Goal: Task Accomplishment & Management: Use online tool/utility

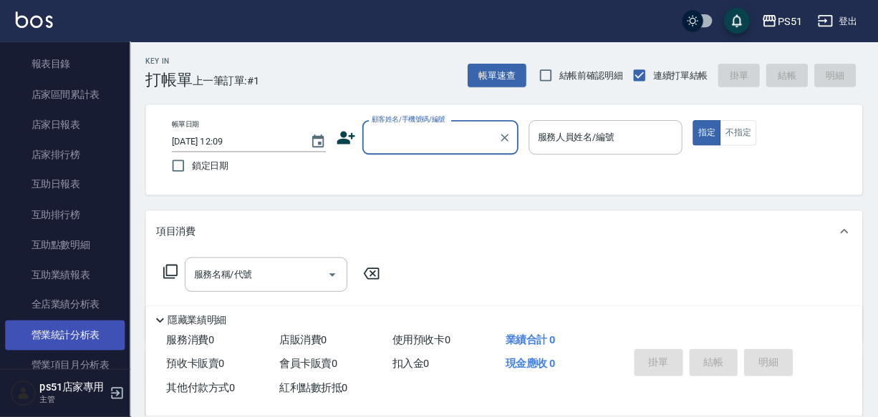
scroll to position [334, 0]
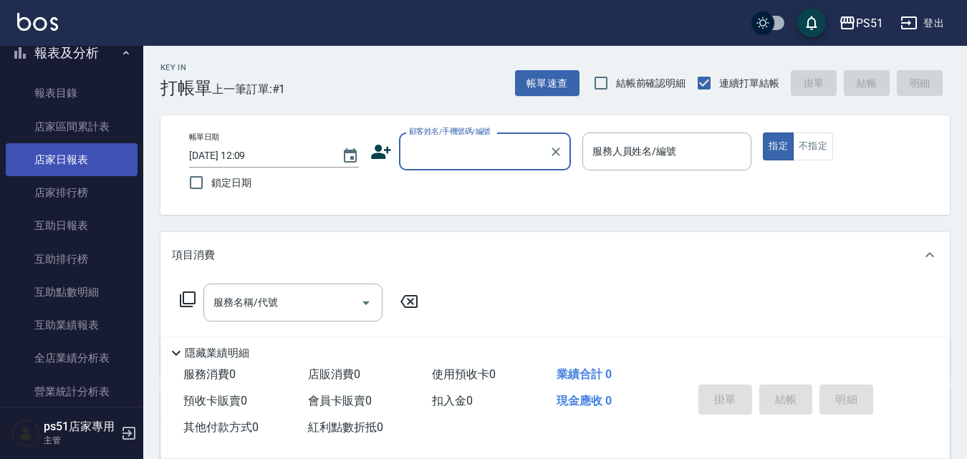
click at [77, 161] on link "店家日報表" at bounding box center [72, 159] width 132 height 33
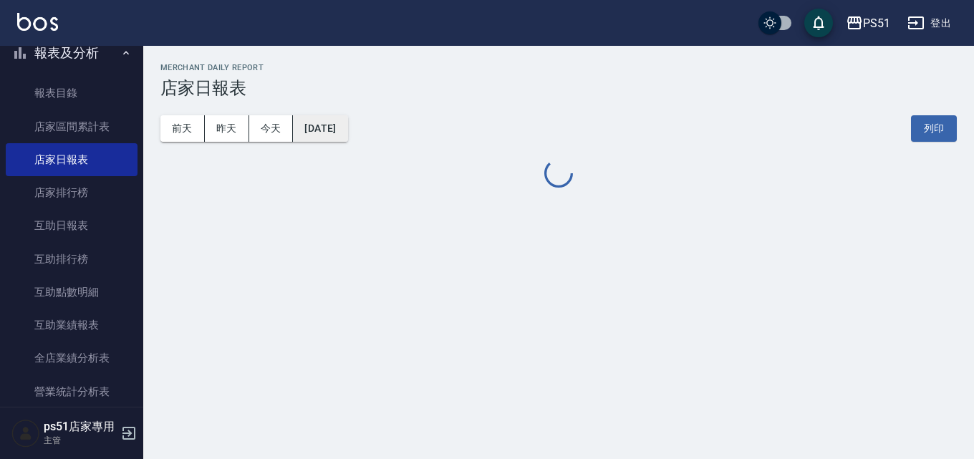
click at [347, 135] on button "[DATE]" at bounding box center [320, 128] width 54 height 26
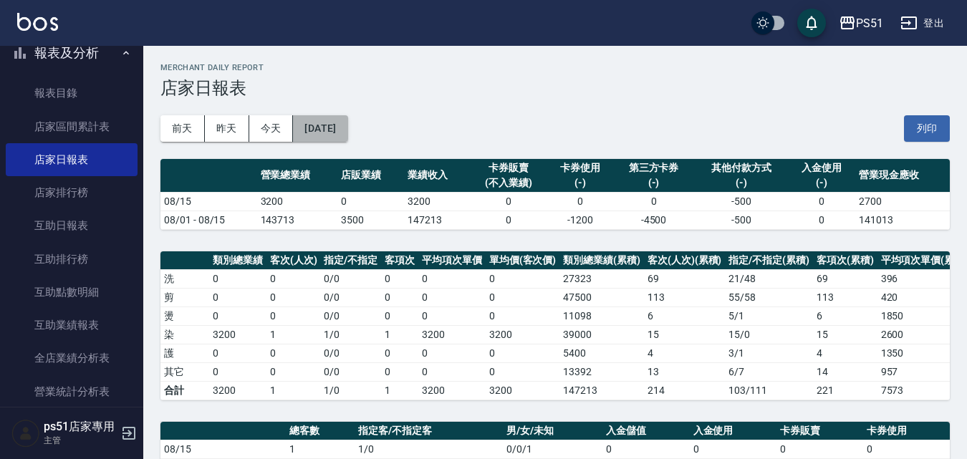
click at [347, 125] on button "[DATE]" at bounding box center [320, 128] width 54 height 26
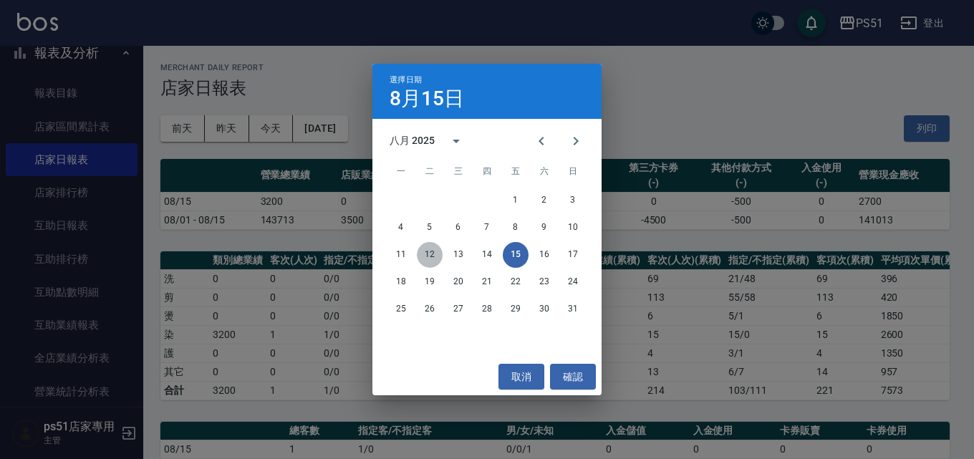
click at [425, 251] on button "12" at bounding box center [430, 255] width 26 height 26
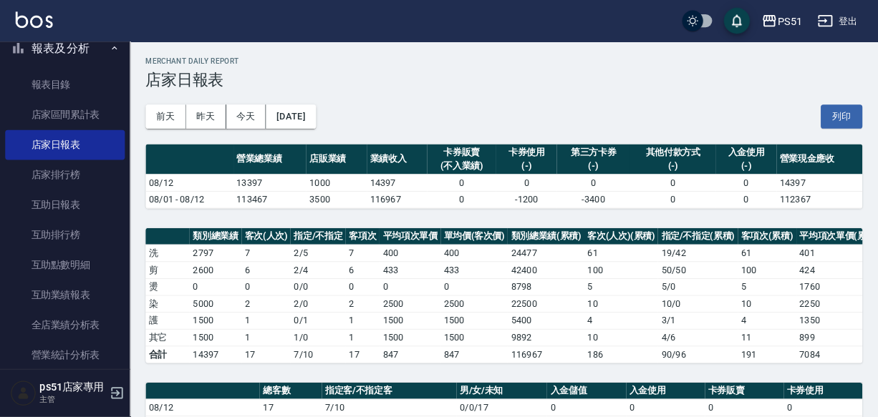
scroll to position [334, 0]
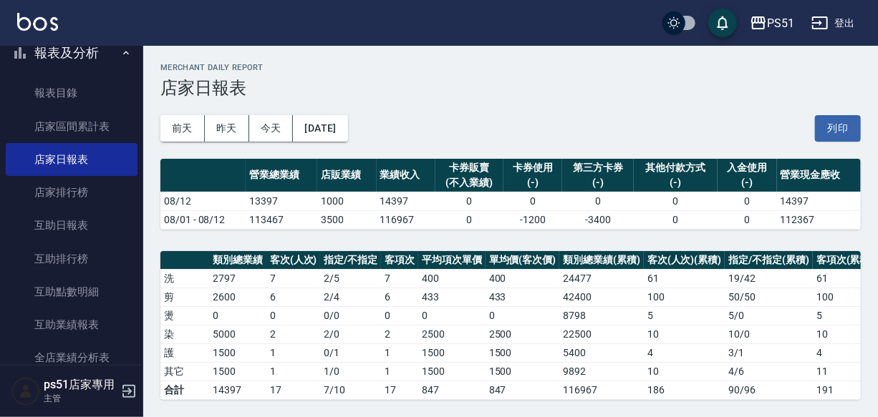
drag, startPoint x: 947, startPoint y: 2, endPoint x: 427, endPoint y: 113, distance: 531.6
click at [427, 113] on div "[DATE] [DATE] [DATE] [DATE] 列印" at bounding box center [510, 128] width 700 height 61
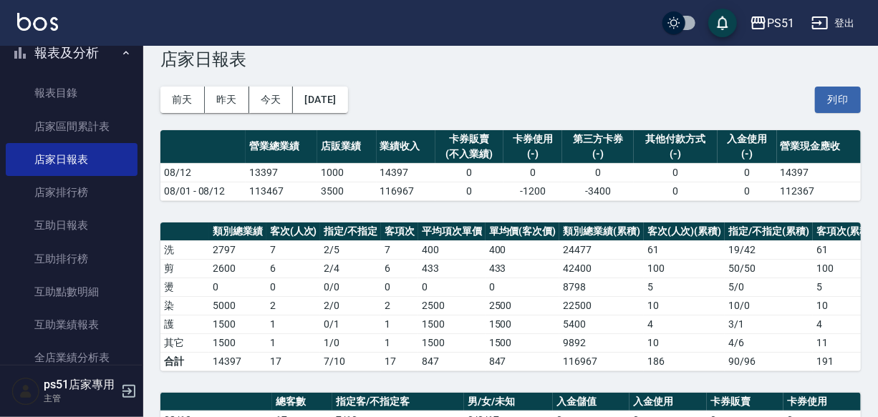
scroll to position [0, 0]
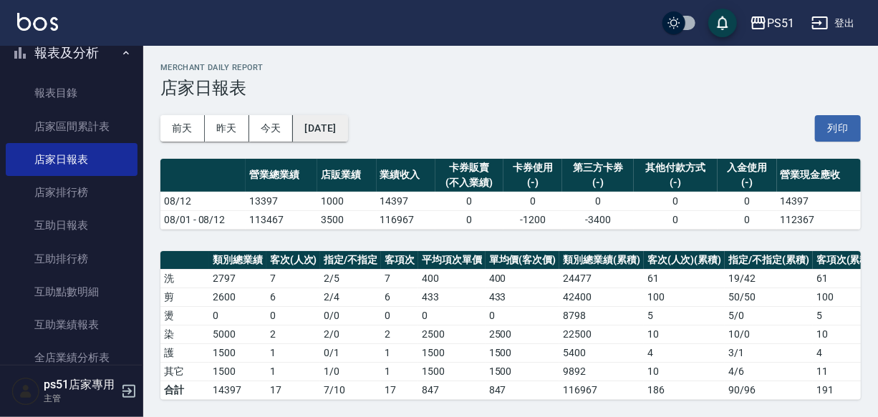
click at [347, 129] on button "[DATE]" at bounding box center [320, 128] width 54 height 26
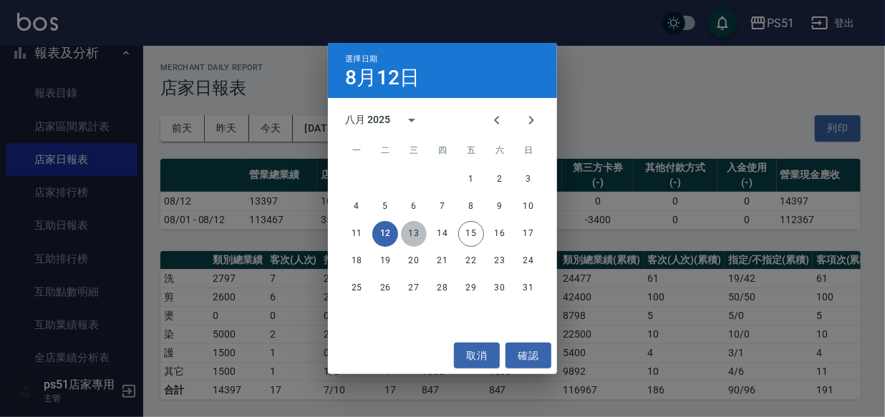
click at [417, 236] on button "13" at bounding box center [414, 234] width 26 height 26
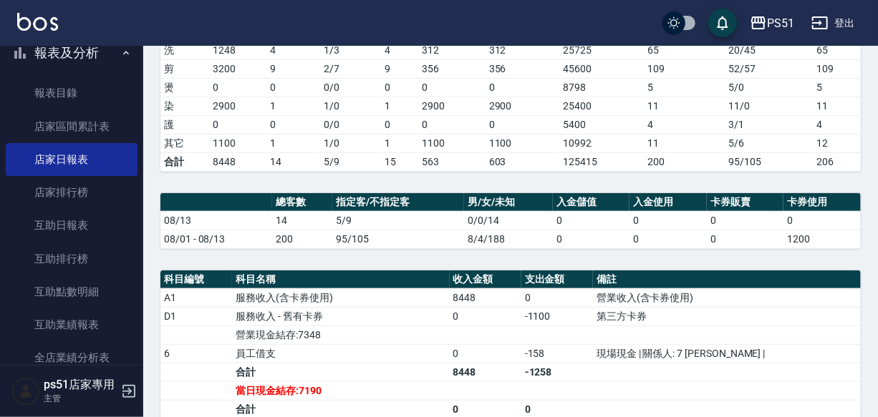
scroll to position [304, 0]
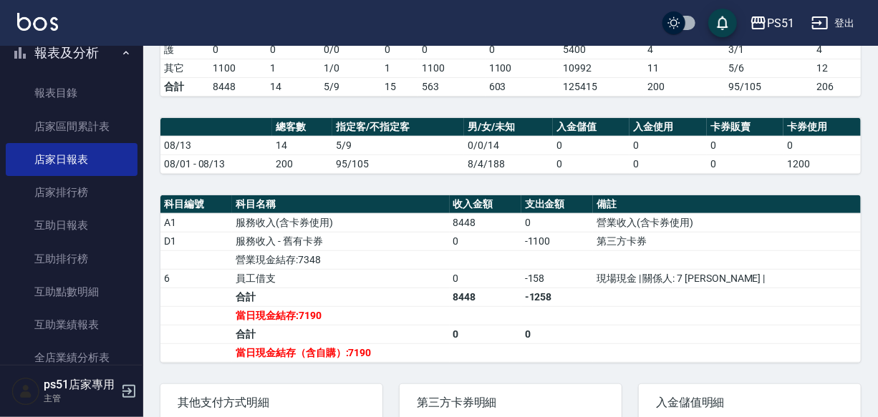
click at [593, 306] on td "-1258" at bounding box center [557, 297] width 72 height 19
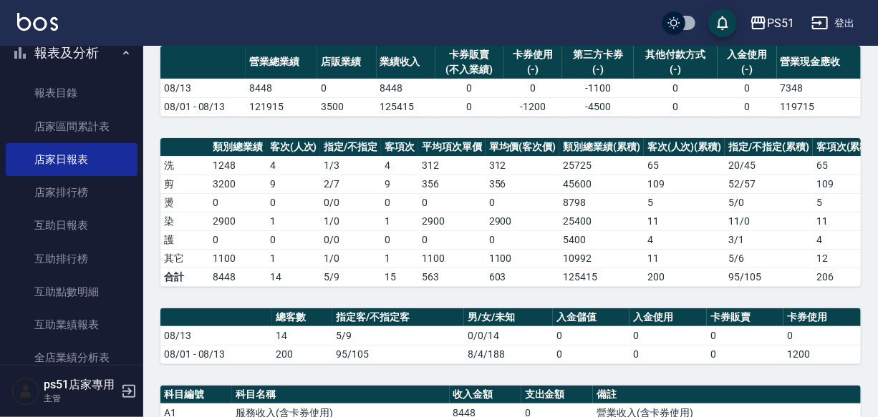
scroll to position [0, 0]
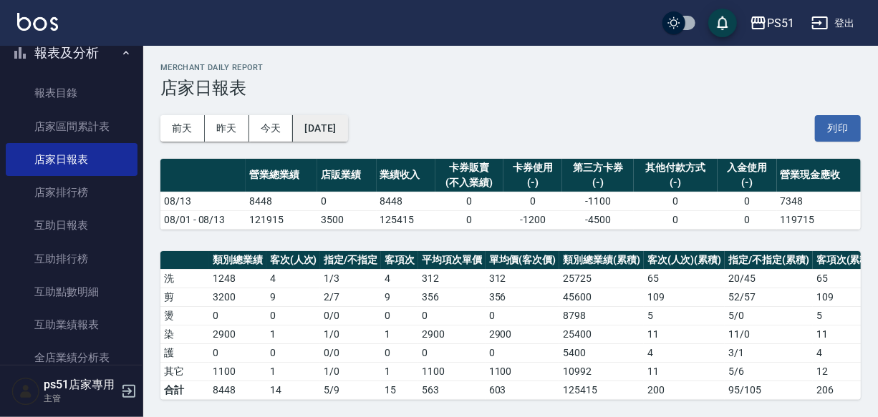
click at [347, 125] on button "[DATE]" at bounding box center [320, 128] width 54 height 26
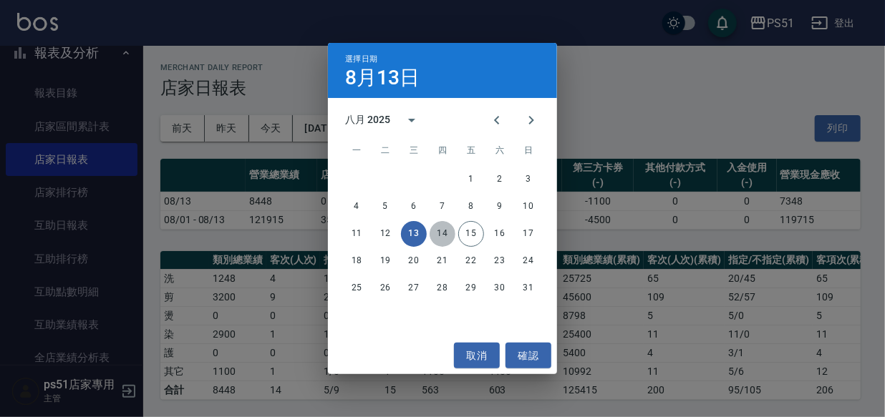
click at [444, 237] on button "14" at bounding box center [443, 234] width 26 height 26
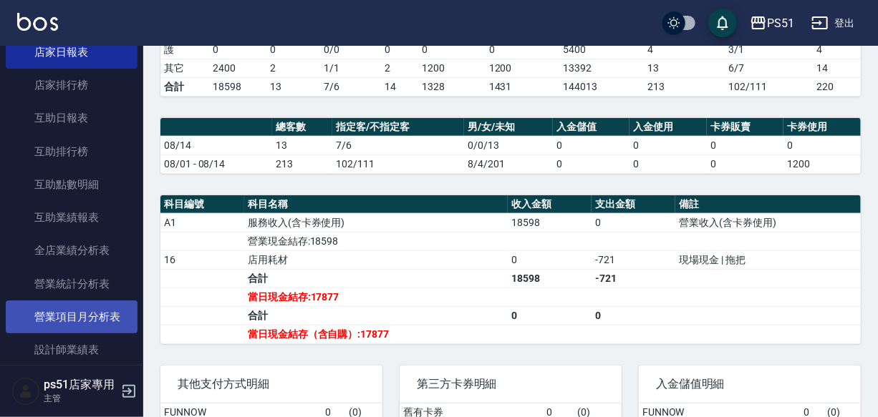
scroll to position [486, 0]
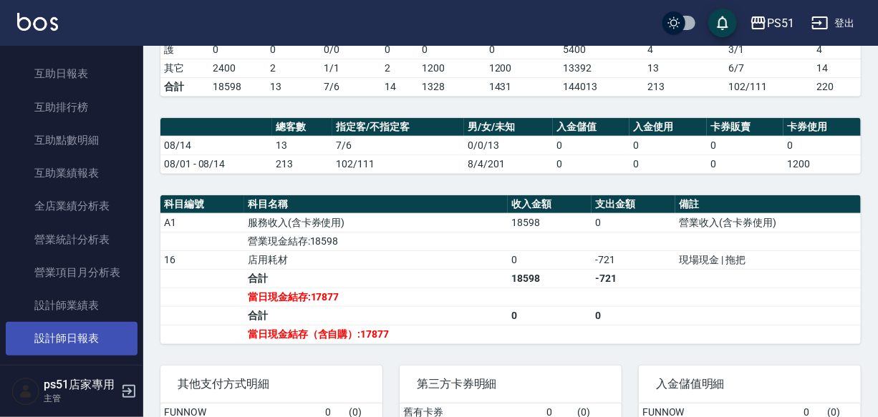
click at [83, 332] on link "設計師日報表" at bounding box center [72, 338] width 132 height 33
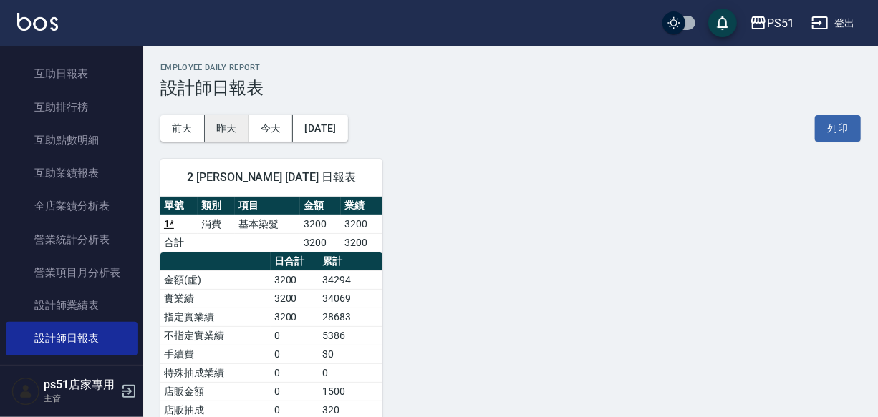
click at [229, 132] on button "昨天" at bounding box center [227, 128] width 44 height 26
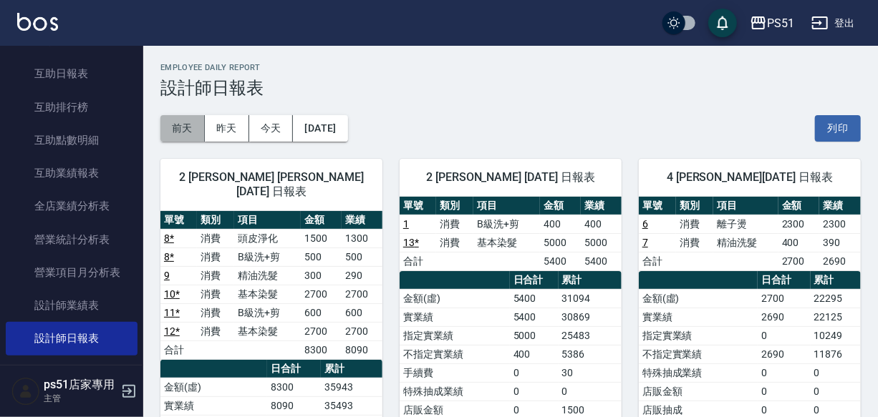
click at [173, 130] on button "前天" at bounding box center [182, 128] width 44 height 26
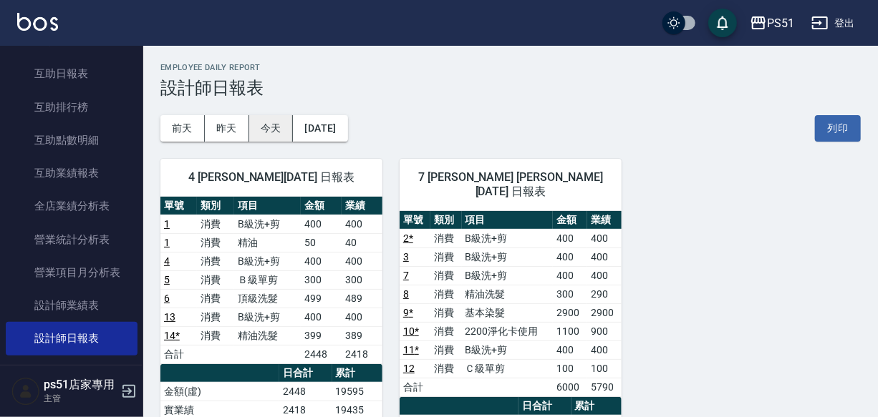
click at [260, 126] on button "今天" at bounding box center [271, 128] width 44 height 26
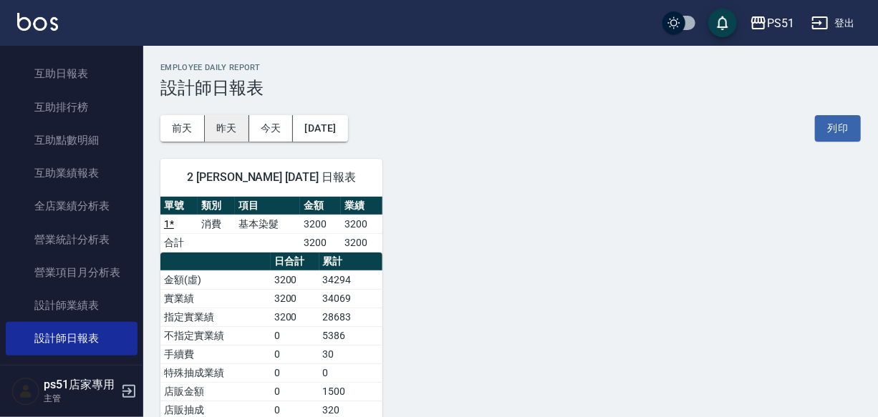
click at [218, 130] on button "昨天" at bounding box center [227, 128] width 44 height 26
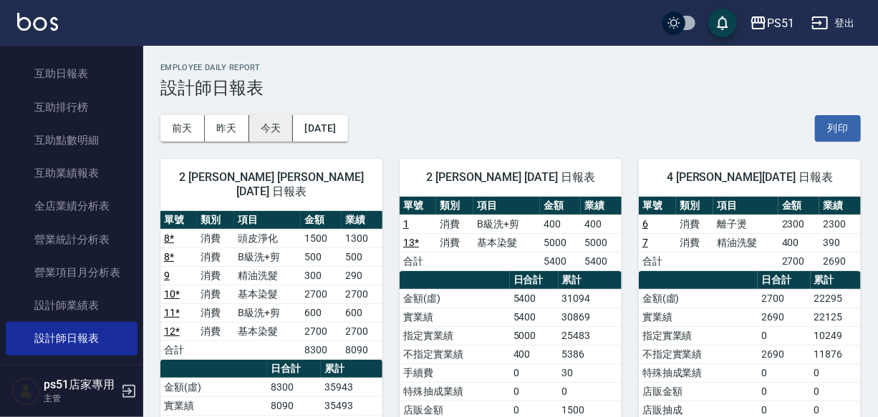
click at [266, 130] on button "今天" at bounding box center [271, 128] width 44 height 26
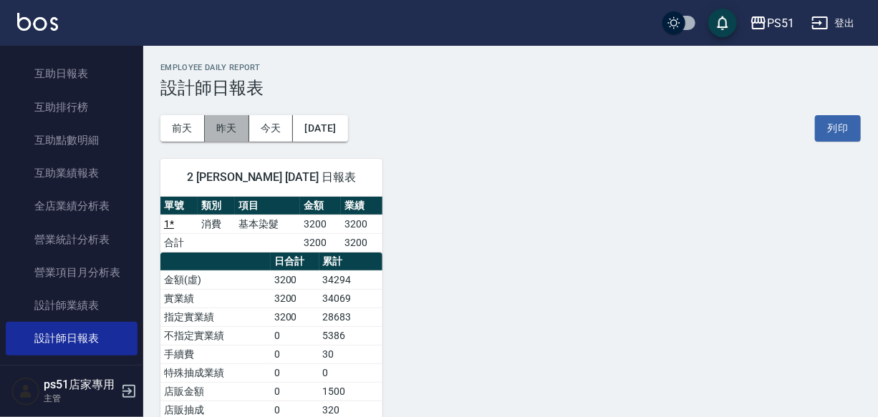
click at [236, 135] on button "昨天" at bounding box center [227, 128] width 44 height 26
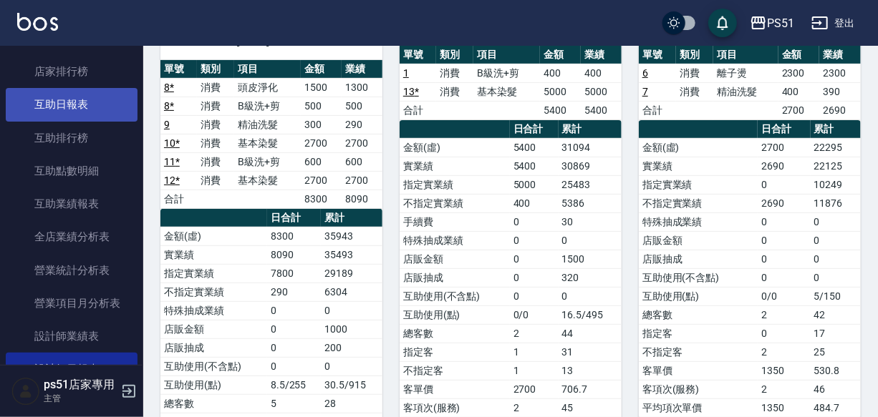
scroll to position [304, 0]
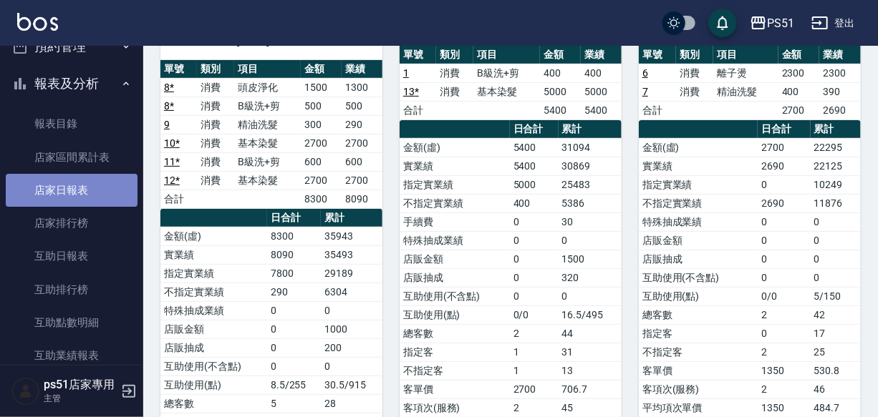
click at [92, 186] on link "店家日報表" at bounding box center [72, 190] width 132 height 33
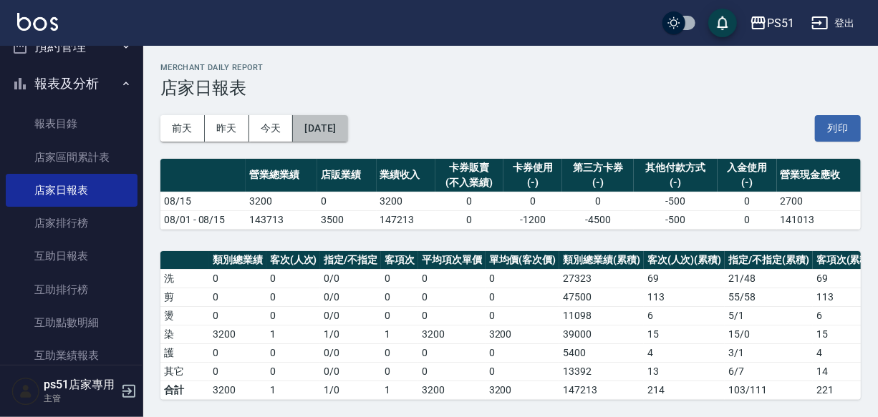
click at [347, 127] on button "[DATE]" at bounding box center [320, 128] width 54 height 26
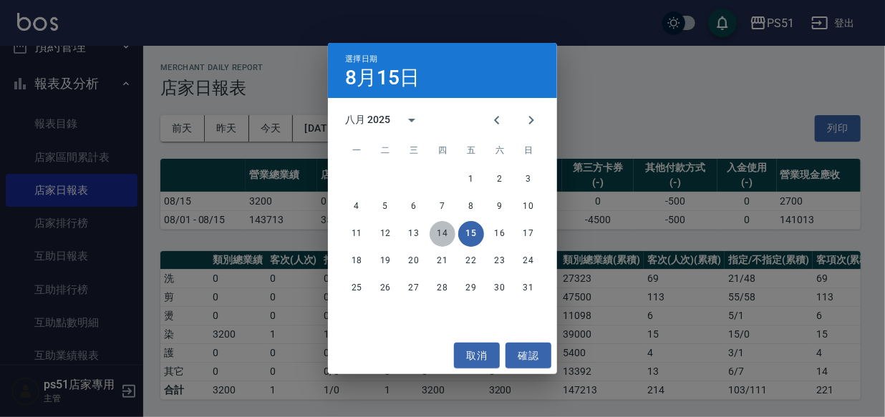
click at [448, 229] on button "14" at bounding box center [443, 234] width 26 height 26
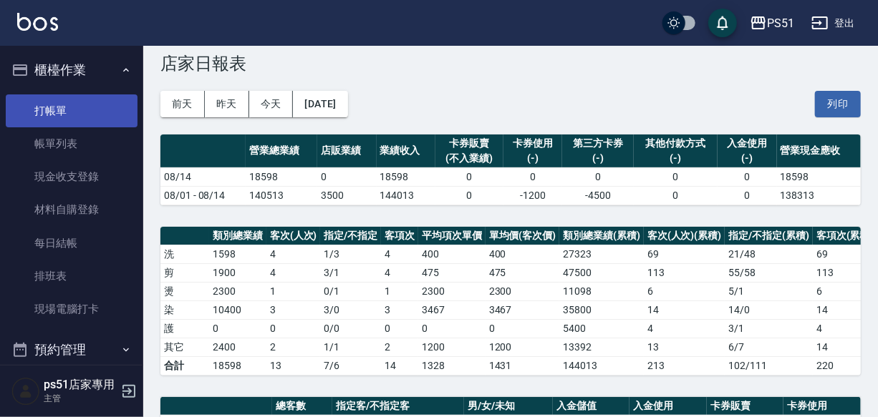
click at [57, 115] on link "打帳單" at bounding box center [72, 111] width 132 height 33
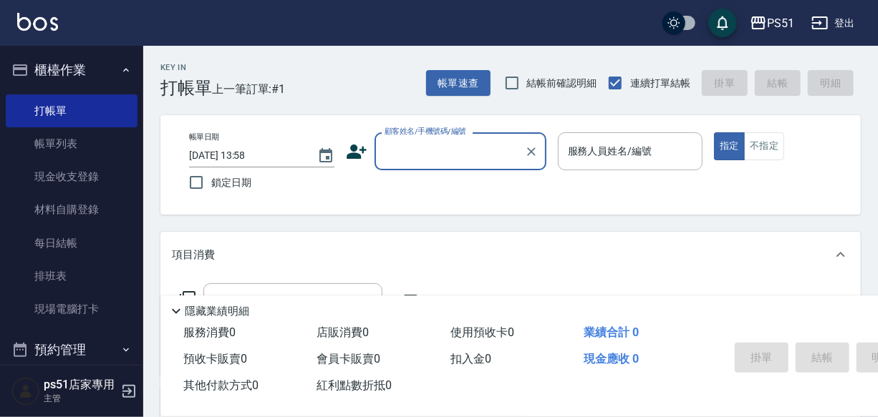
click at [494, 155] on input "顧客姓名/手機號碼/編號" at bounding box center [449, 151] width 137 height 25
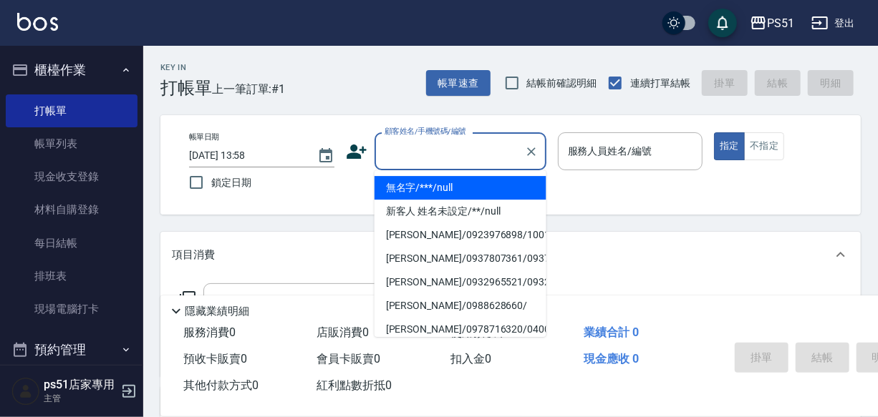
click at [526, 185] on li "無名字/***/null" at bounding box center [461, 188] width 172 height 24
type input "無名字/***/null"
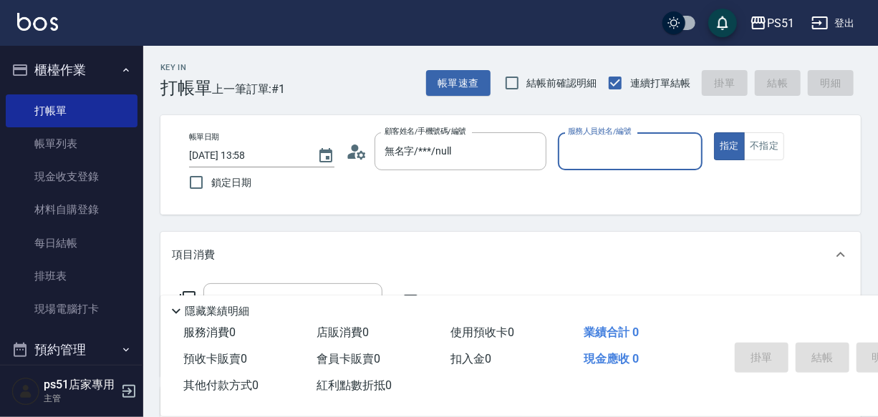
drag, startPoint x: 629, startPoint y: 144, endPoint x: 628, endPoint y: 155, distance: 10.8
click at [629, 145] on input "服務人員姓名/編號" at bounding box center [630, 151] width 132 height 25
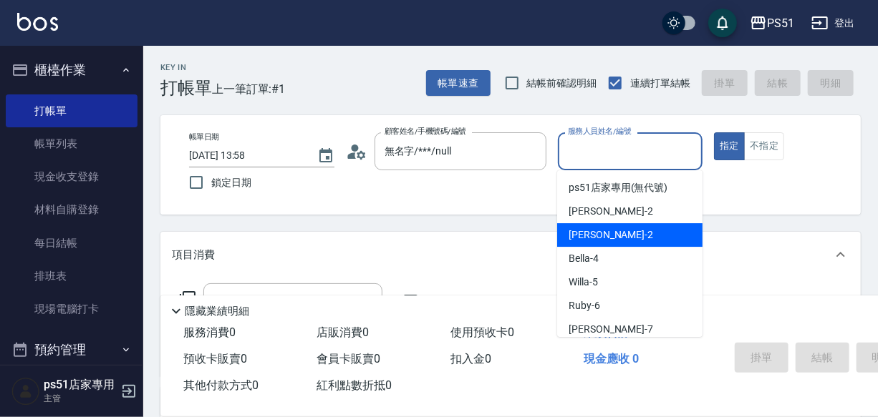
drag, startPoint x: 653, startPoint y: 228, endPoint x: 591, endPoint y: 268, distance: 73.7
click at [653, 229] on div "[PERSON_NAME] -2" at bounding box center [629, 235] width 145 height 24
type input "[PERSON_NAME]-2"
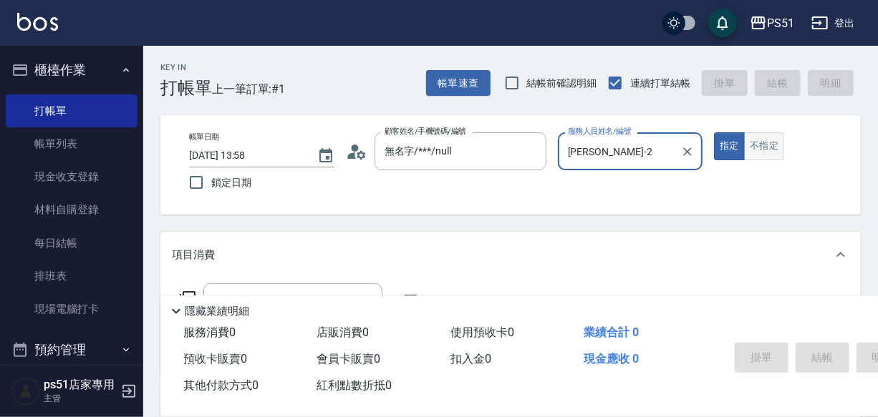
click at [776, 152] on button "不指定" at bounding box center [764, 146] width 40 height 28
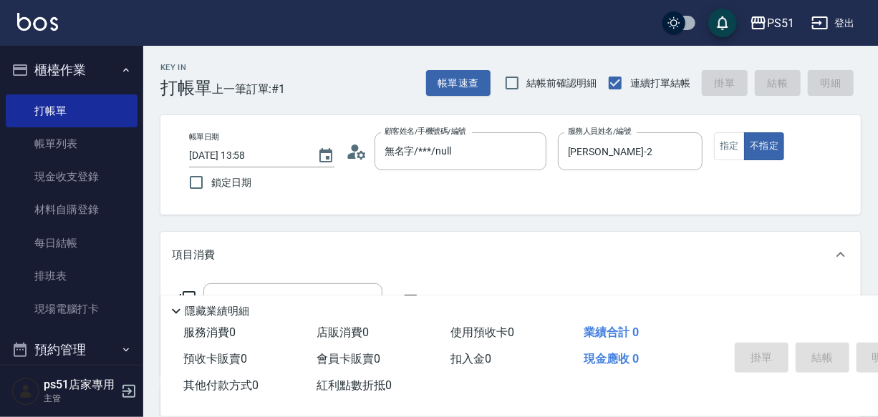
click at [216, 263] on div "項目消費" at bounding box center [502, 255] width 660 height 15
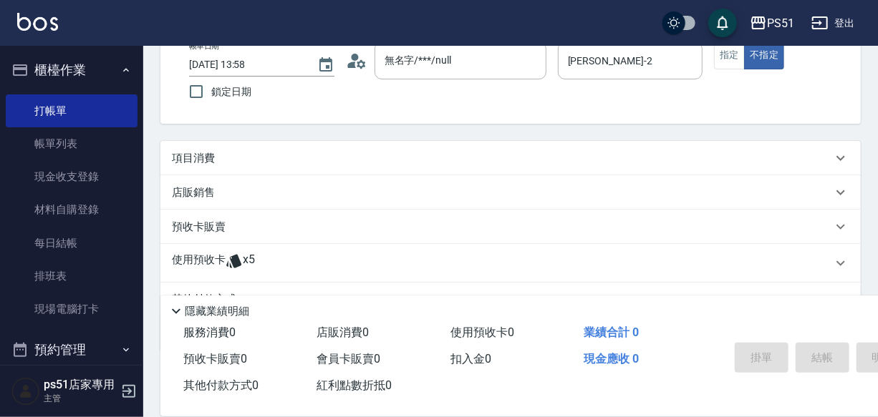
scroll to position [169, 0]
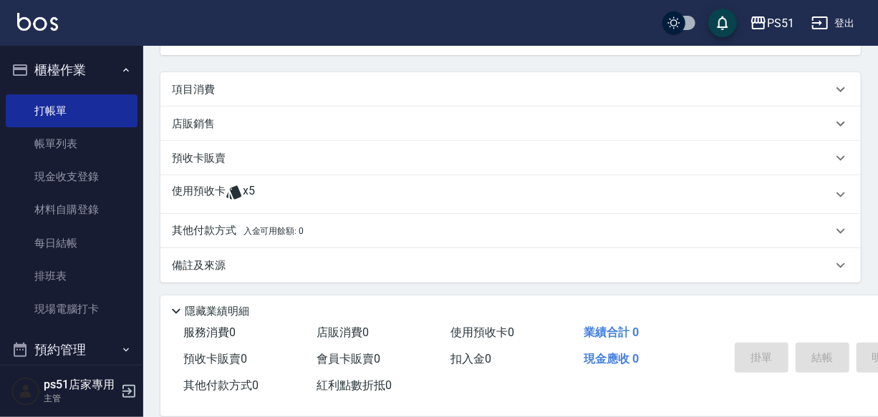
click at [194, 84] on p "項目消費" at bounding box center [193, 89] width 43 height 15
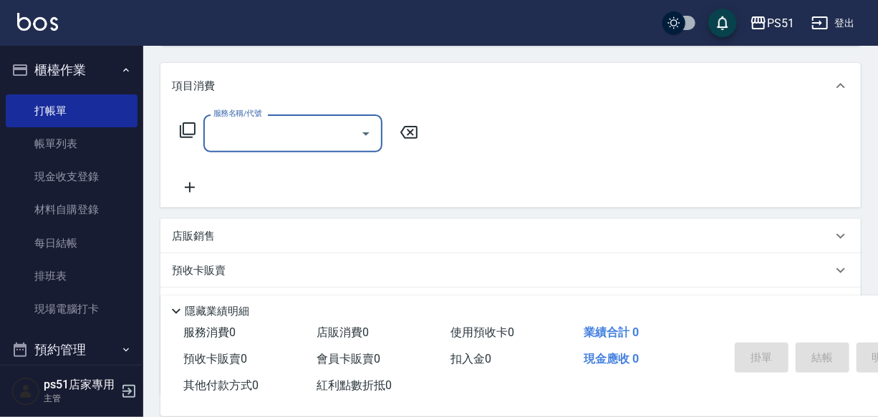
scroll to position [0, 0]
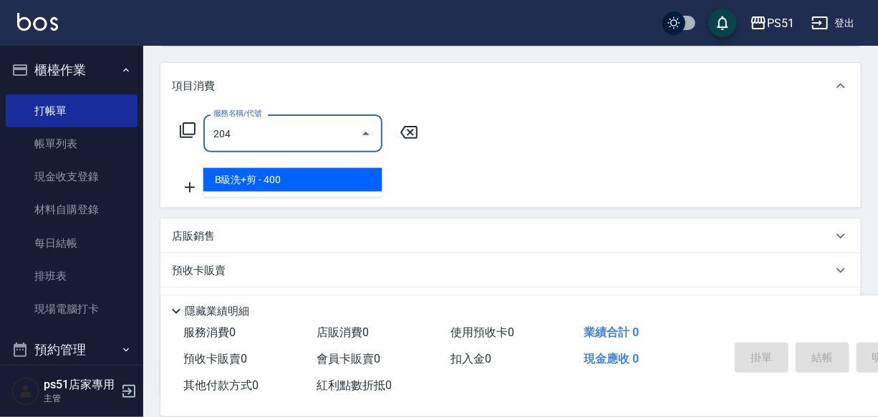
type input "B級洗+剪(204)"
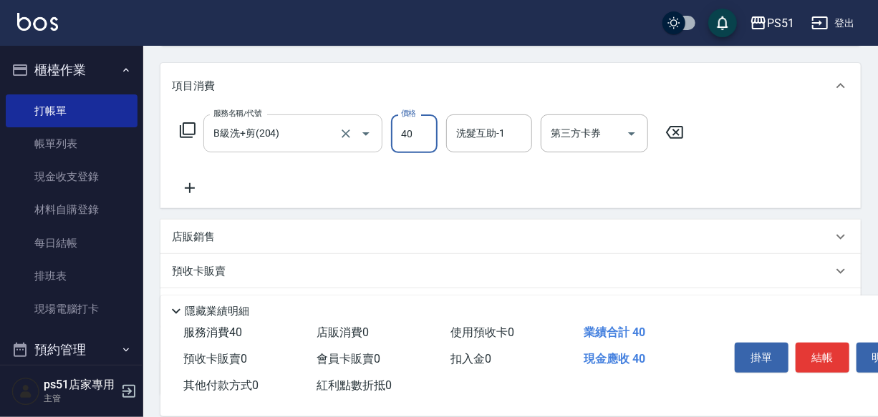
type input "400"
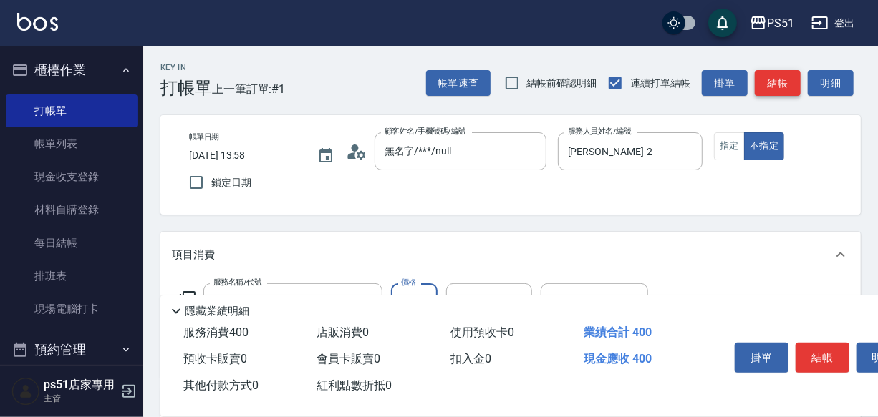
click at [795, 79] on button "結帳" at bounding box center [778, 83] width 46 height 26
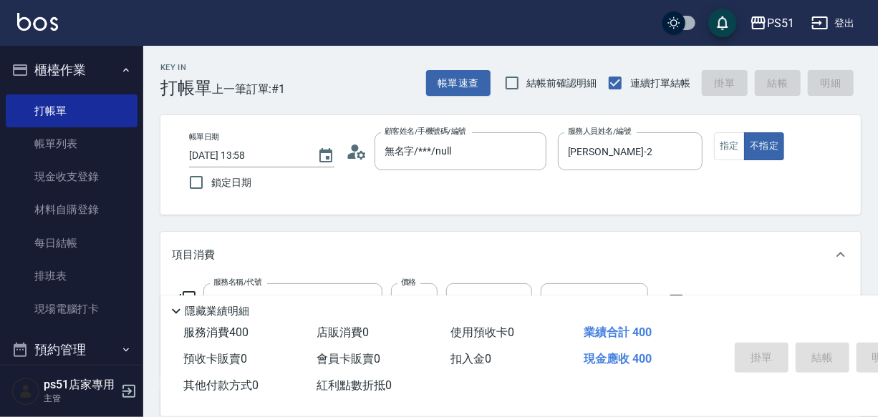
type input "[DATE] 13:59"
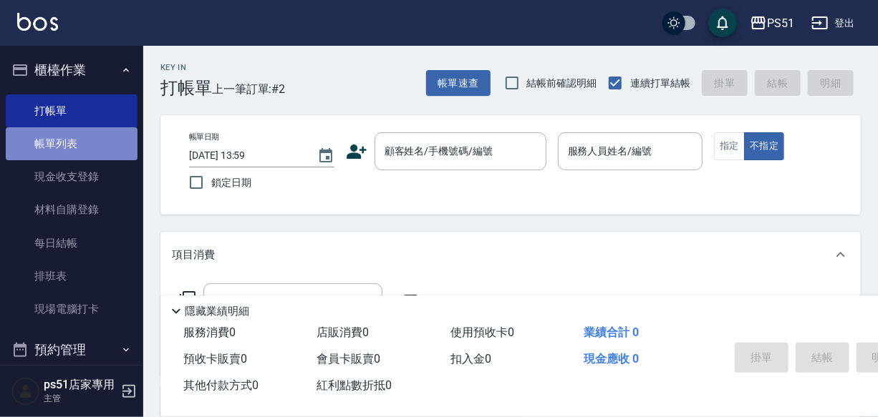
click at [72, 140] on link "帳單列表" at bounding box center [72, 143] width 132 height 33
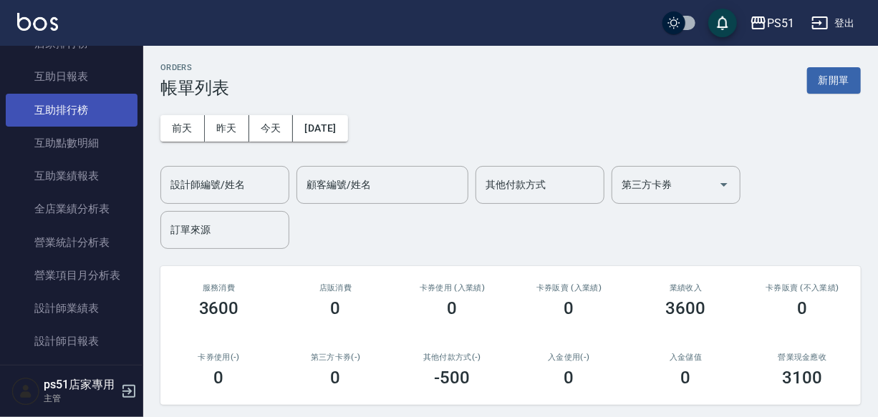
scroll to position [332, 0]
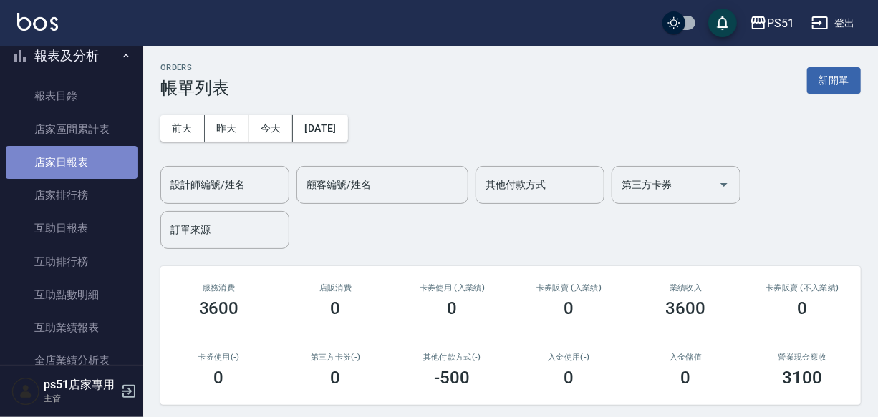
click at [88, 173] on link "店家日報表" at bounding box center [72, 162] width 132 height 33
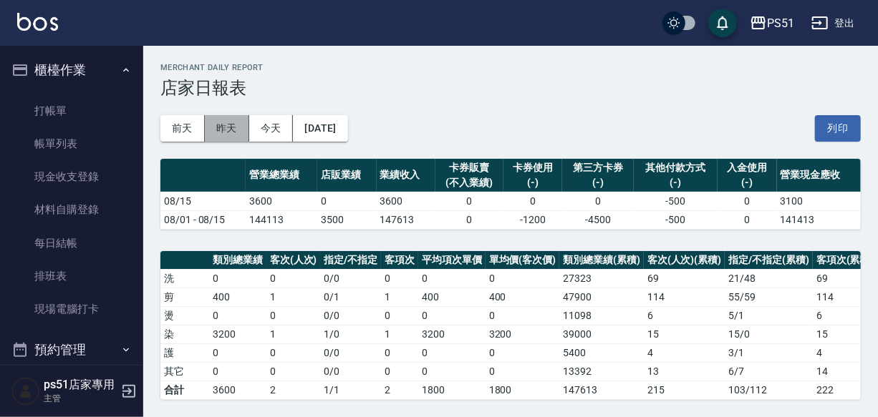
click at [233, 130] on button "昨天" at bounding box center [227, 128] width 44 height 26
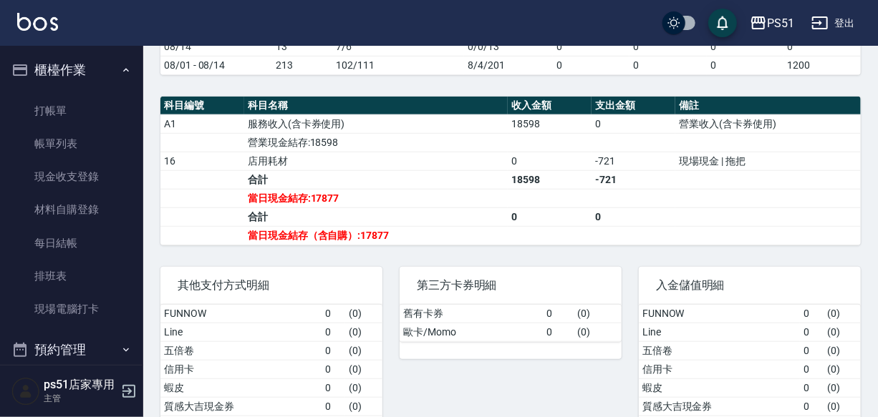
scroll to position [455, 0]
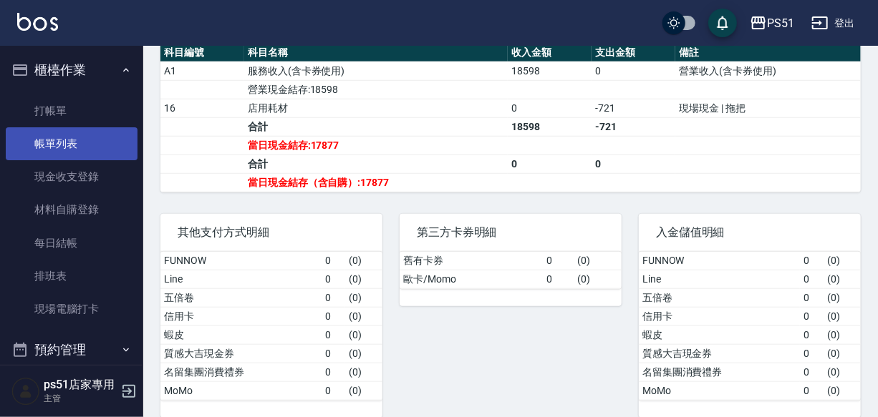
click at [57, 137] on link "帳單列表" at bounding box center [72, 143] width 132 height 33
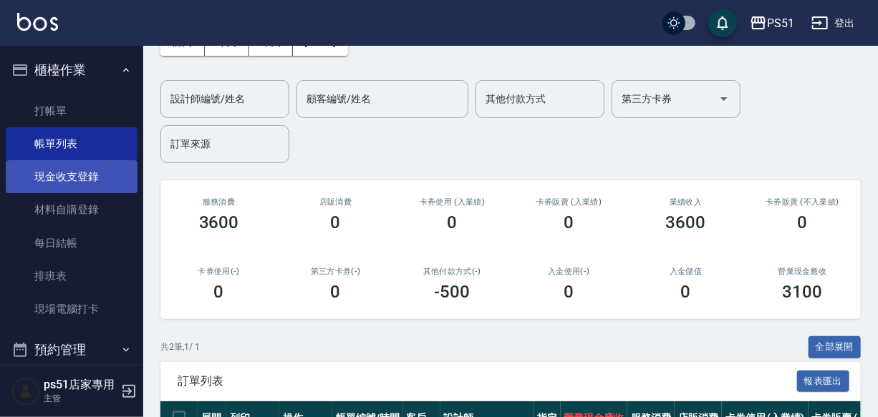
click at [107, 165] on link "現金收支登錄" at bounding box center [72, 176] width 132 height 33
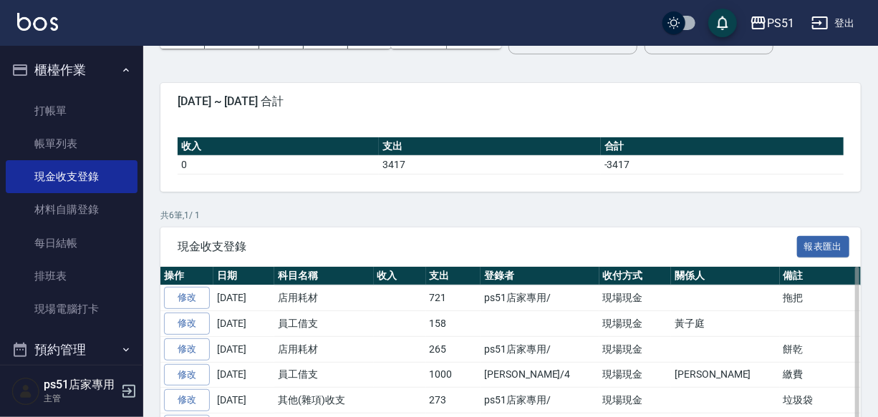
scroll to position [169, 0]
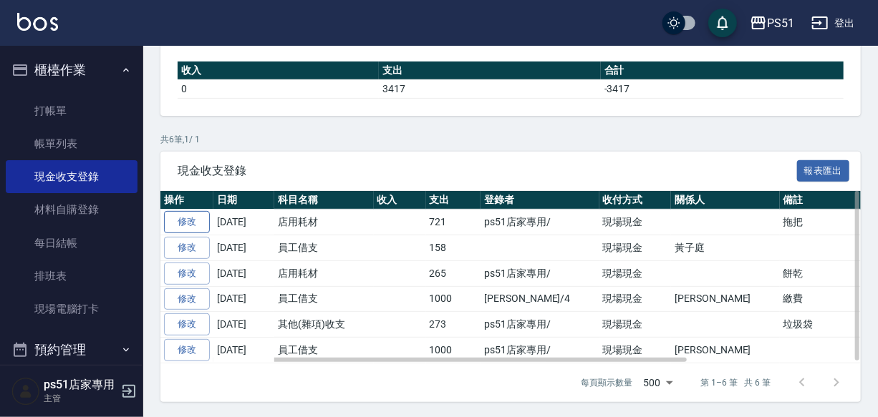
click at [195, 225] on link "修改" at bounding box center [187, 222] width 46 height 22
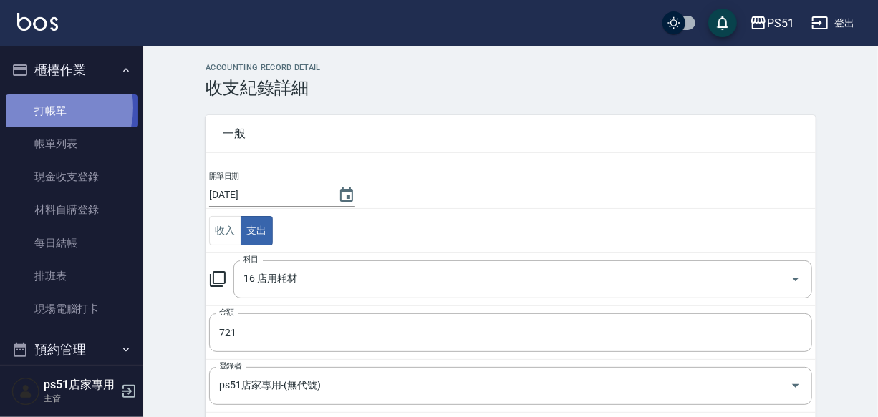
click at [38, 107] on link "打帳單" at bounding box center [72, 111] width 132 height 33
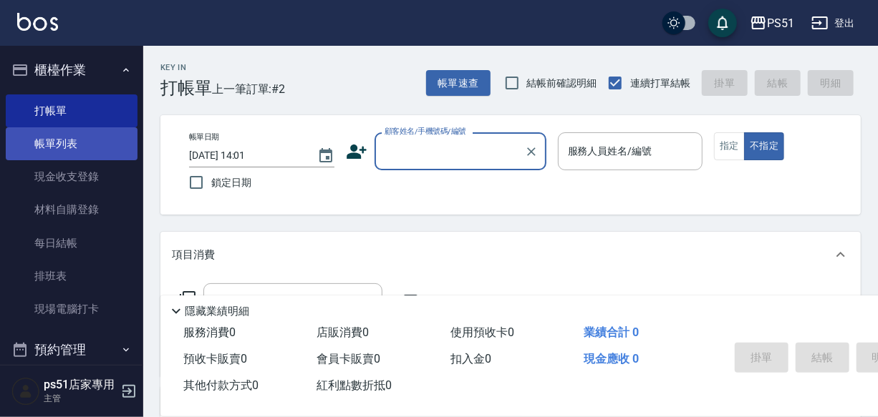
click at [56, 140] on link "帳單列表" at bounding box center [72, 143] width 132 height 33
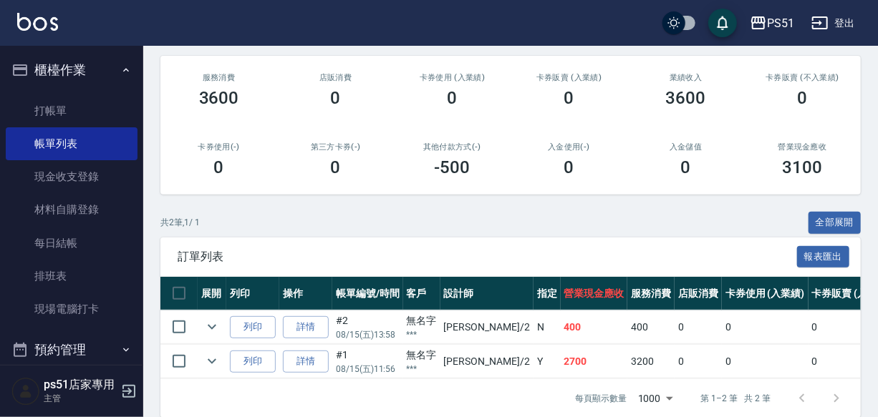
scroll to position [238, 0]
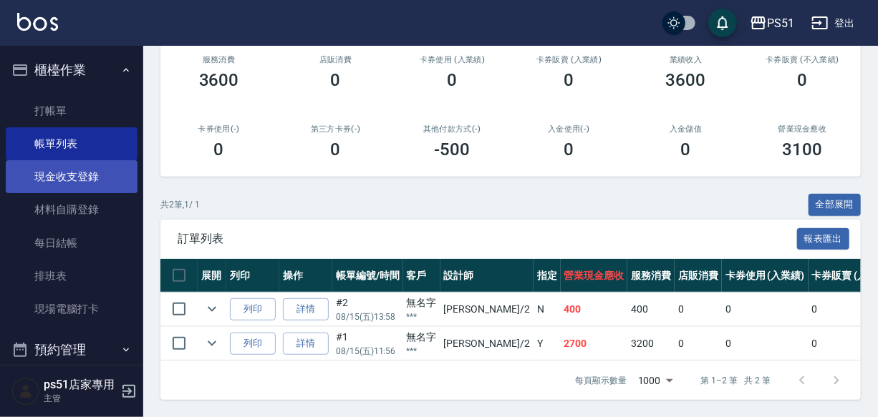
click at [57, 182] on link "現金收支登錄" at bounding box center [72, 176] width 132 height 33
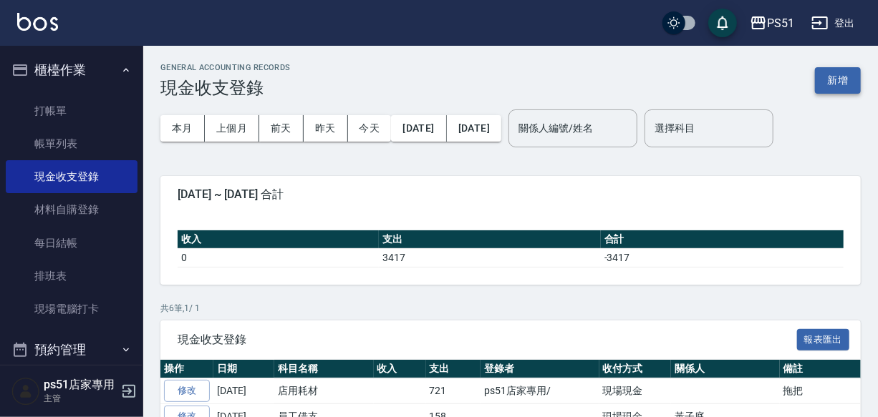
click at [846, 82] on button "新增" at bounding box center [838, 80] width 46 height 26
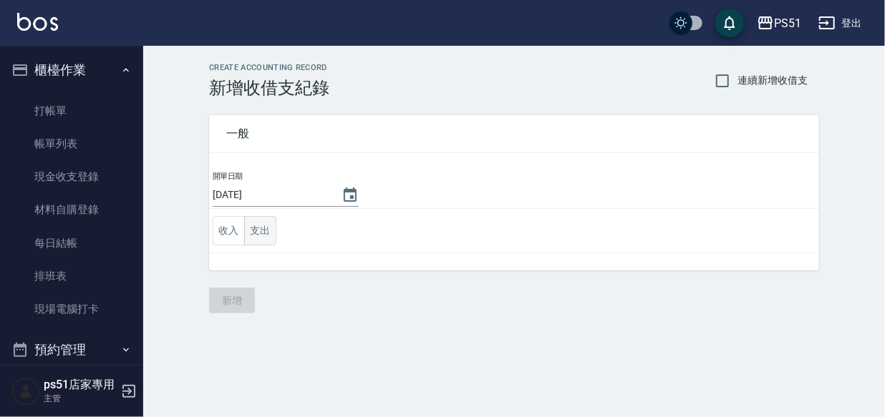
click at [265, 230] on button "支出" at bounding box center [260, 230] width 32 height 29
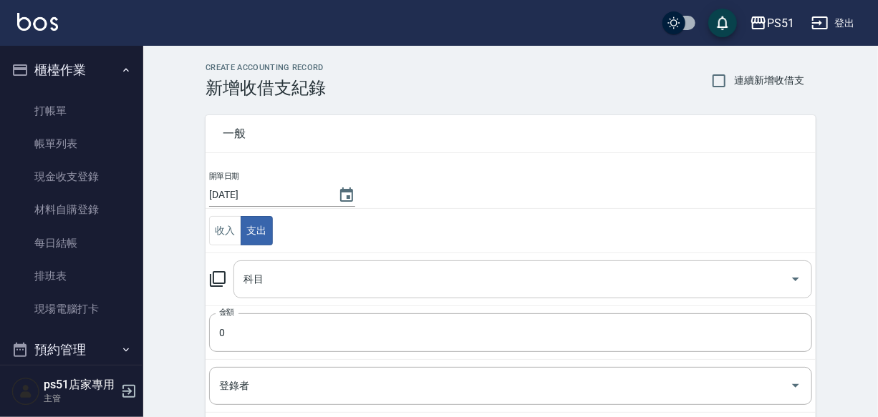
click at [314, 294] on div "科目" at bounding box center [522, 280] width 579 height 38
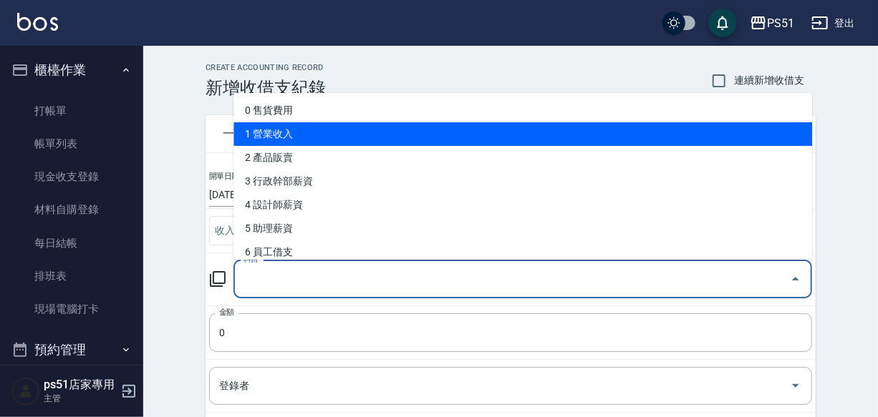
click at [334, 143] on li "1 營業收入" at bounding box center [522, 134] width 579 height 24
type input "1 營業收入"
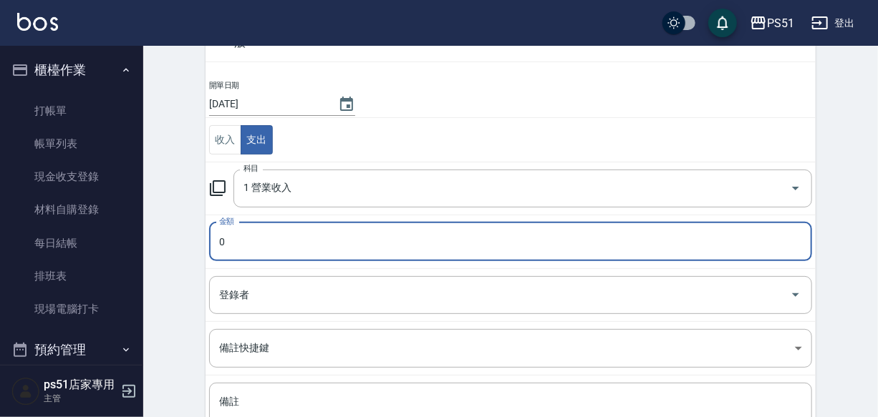
scroll to position [62, 0]
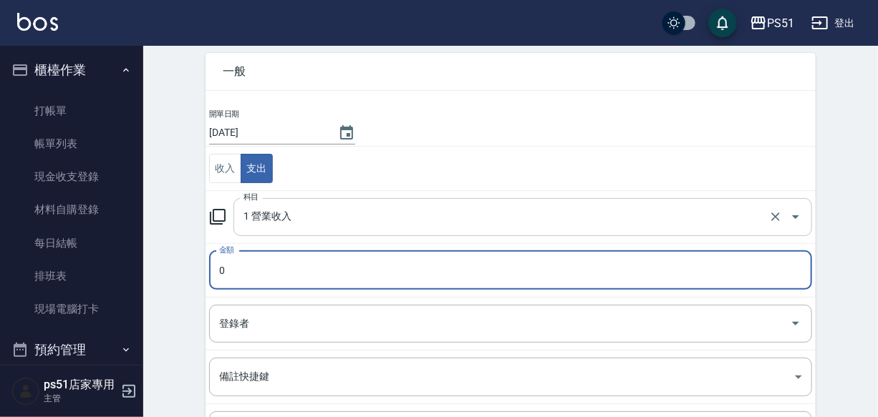
click at [304, 202] on div "1 營業收入 科目" at bounding box center [522, 217] width 579 height 38
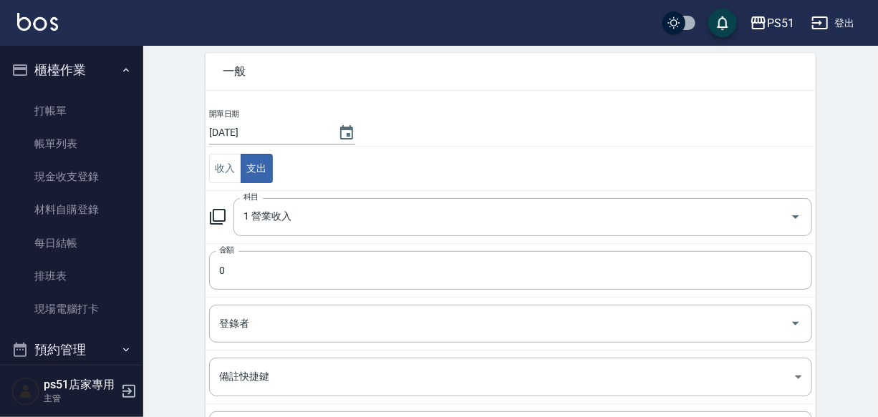
click at [452, 144] on td "開單日期 [DATE]" at bounding box center [511, 127] width 610 height 39
click at [289, 256] on input "0" at bounding box center [510, 270] width 603 height 39
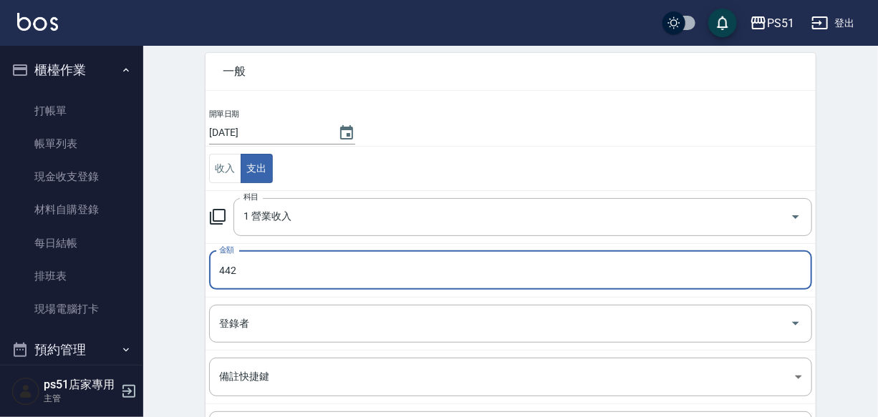
type input "442"
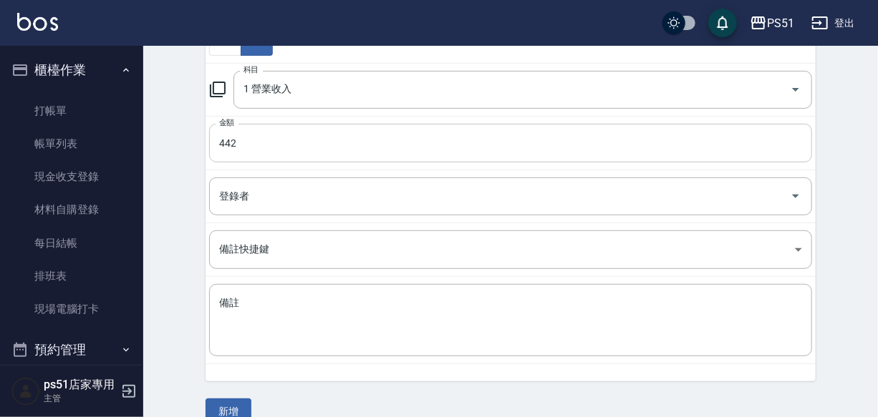
scroll to position [214, 0]
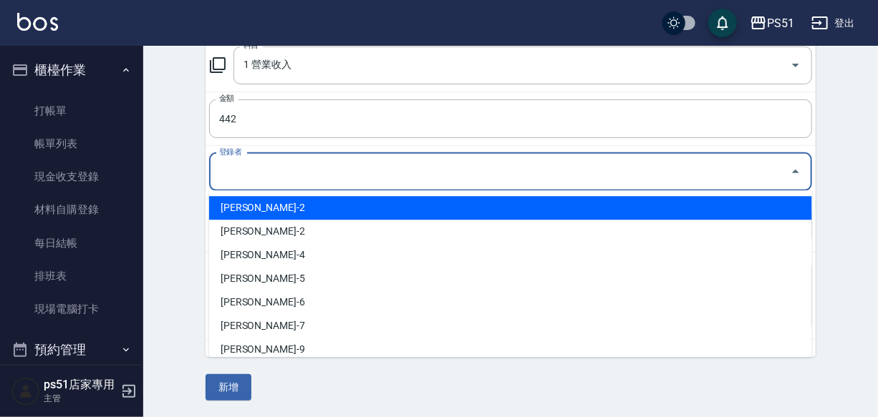
click at [276, 160] on input "登錄者" at bounding box center [500, 172] width 569 height 25
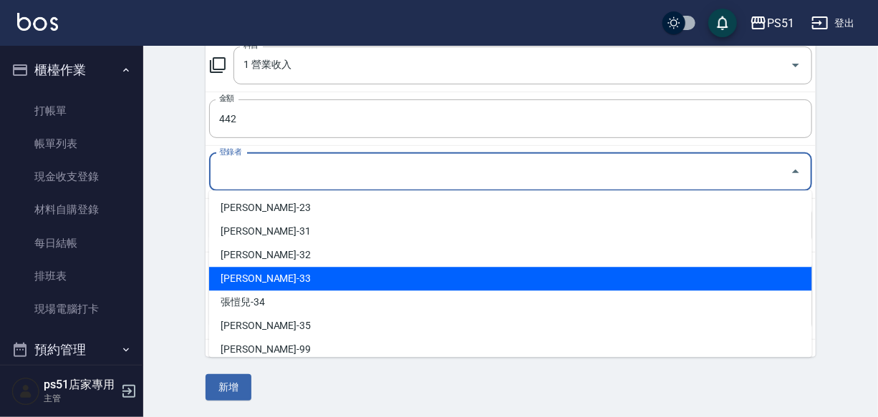
scroll to position [341, 0]
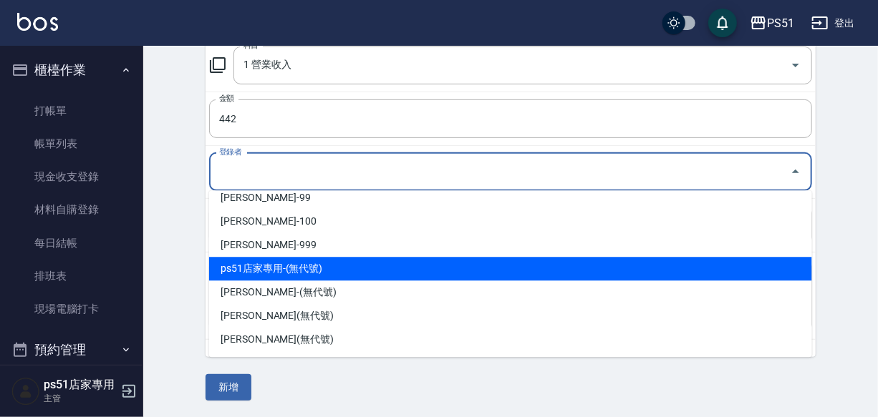
click at [289, 259] on li "ps51店家專用-(無代號)" at bounding box center [510, 269] width 603 height 24
type input "ps51店家專用-(無代號)"
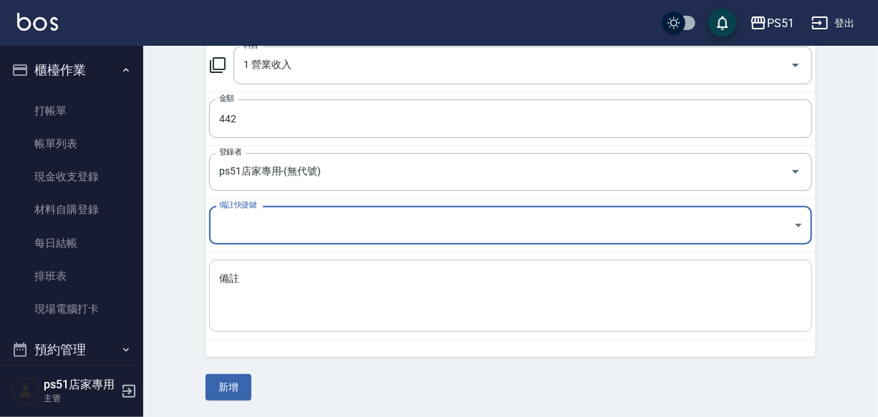
click at [279, 278] on textarea "備註" at bounding box center [510, 296] width 583 height 49
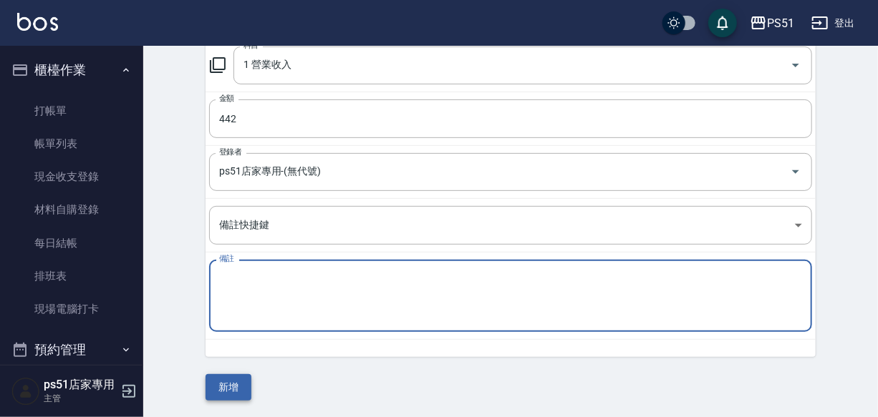
click at [243, 386] on button "新增" at bounding box center [229, 388] width 46 height 26
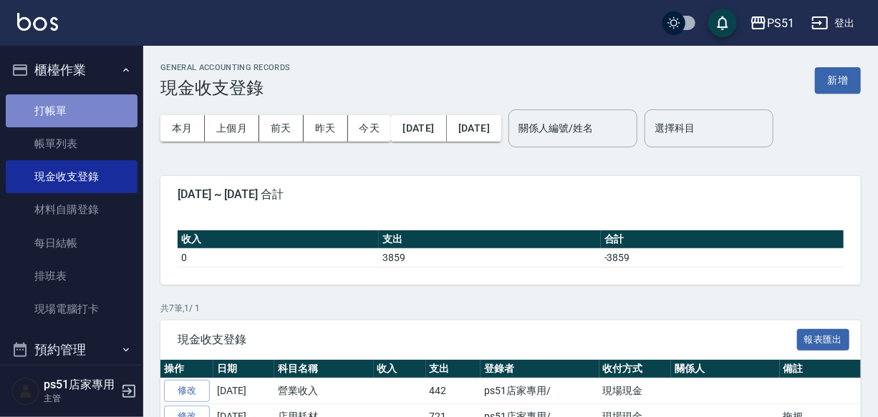
click at [101, 113] on link "打帳單" at bounding box center [72, 111] width 132 height 33
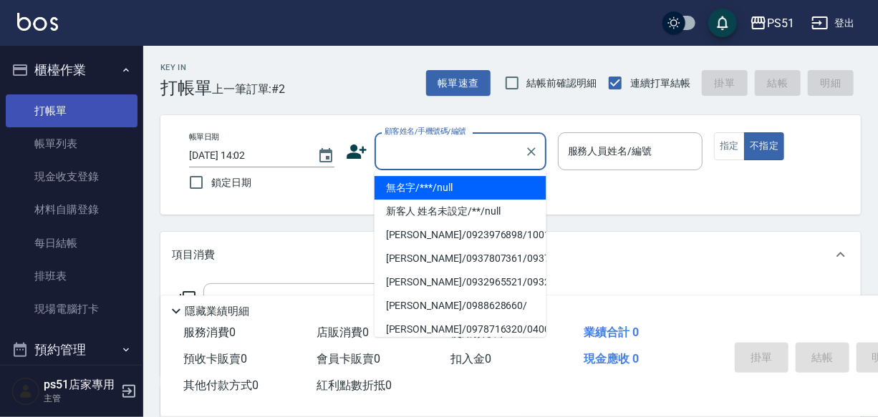
type input "無名字/***/null"
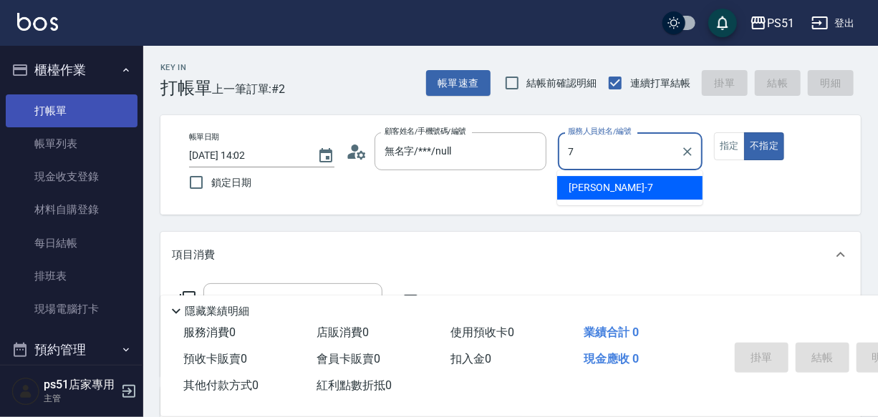
type input "[PERSON_NAME]-7"
type button "false"
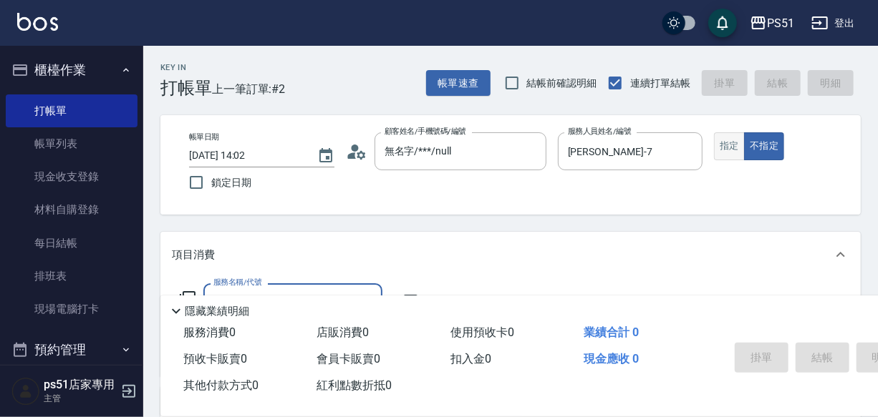
click at [723, 143] on button "指定" at bounding box center [729, 146] width 31 height 28
type button "true"
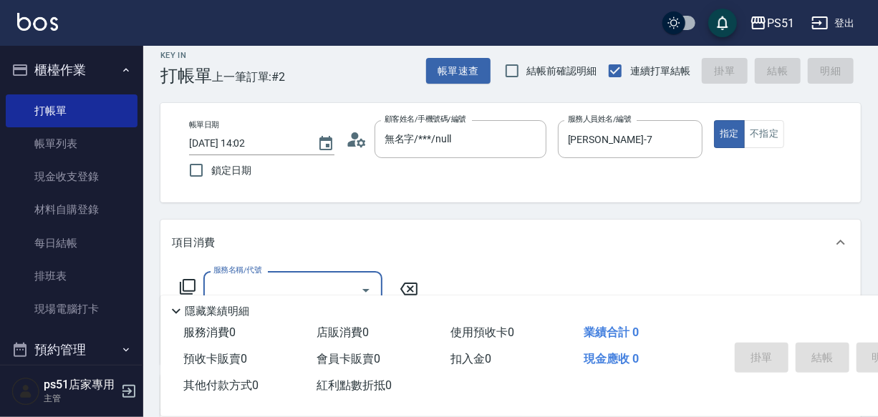
scroll to position [151, 0]
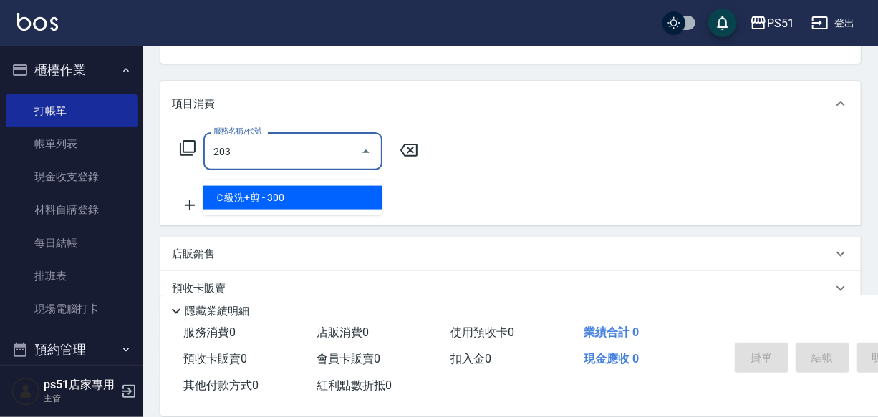
type input "Ｃ級洗+剪(203)"
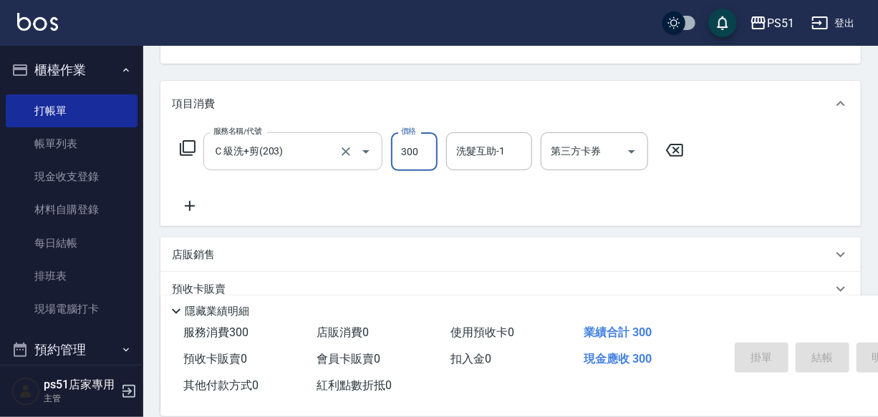
type input "[DATE] 14:23"
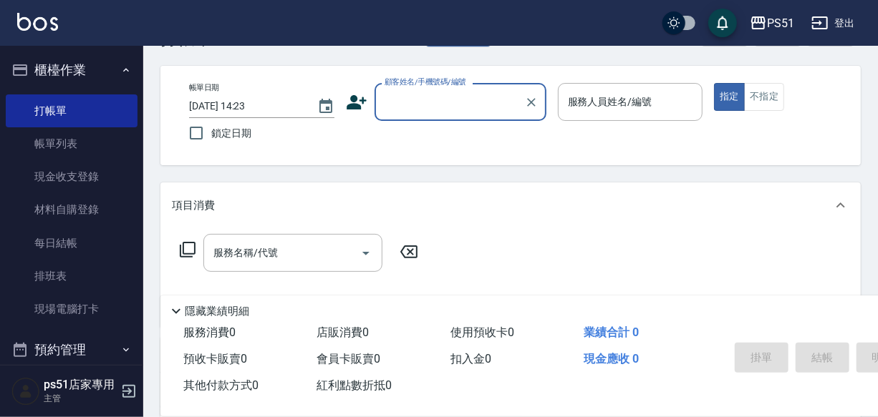
scroll to position [54, 0]
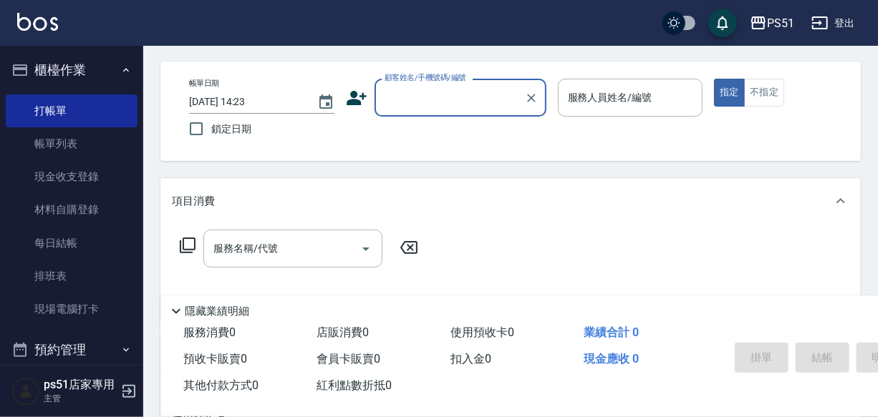
click at [487, 108] on input "顧客姓名/手機號碼/編號" at bounding box center [449, 97] width 137 height 25
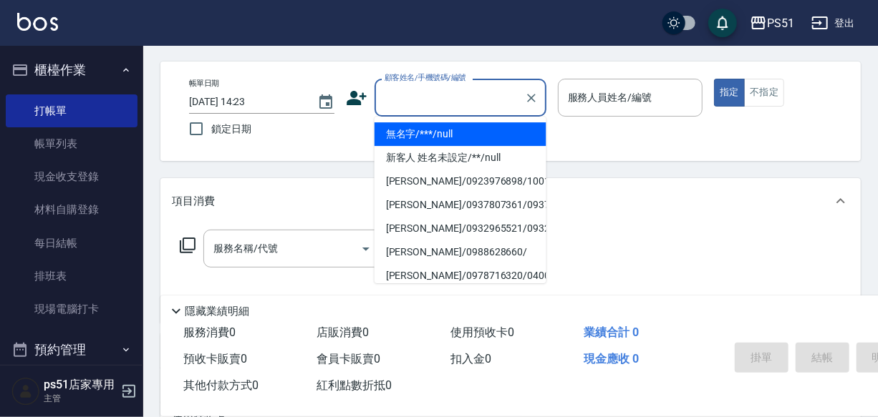
type input "無名字/***/null"
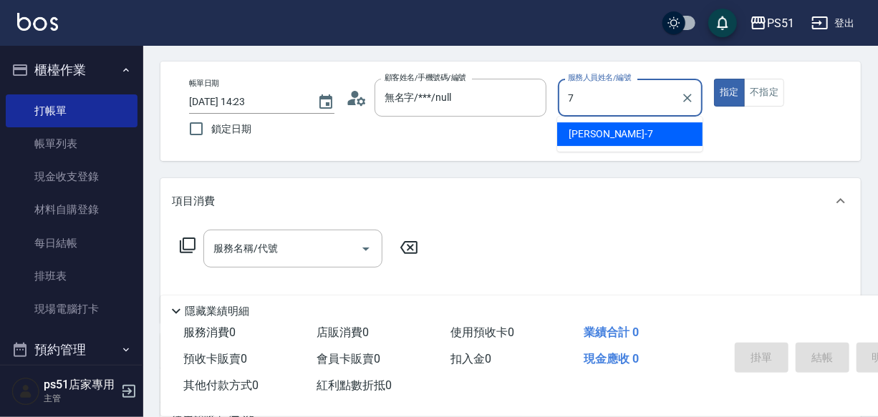
type input "[PERSON_NAME]-7"
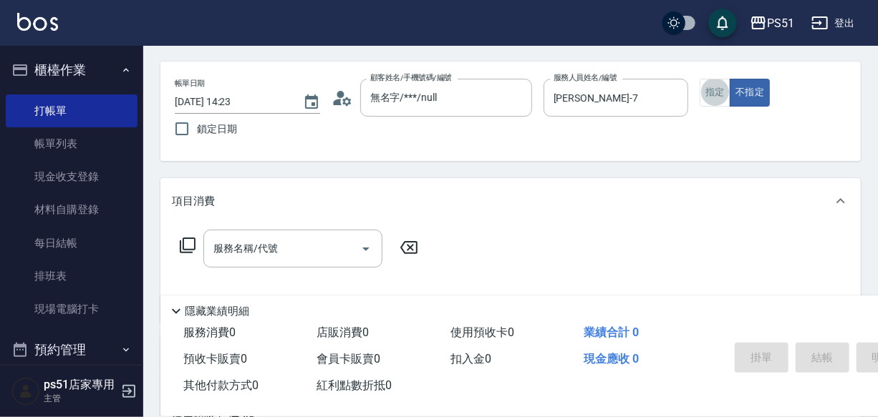
scroll to position [0, 14]
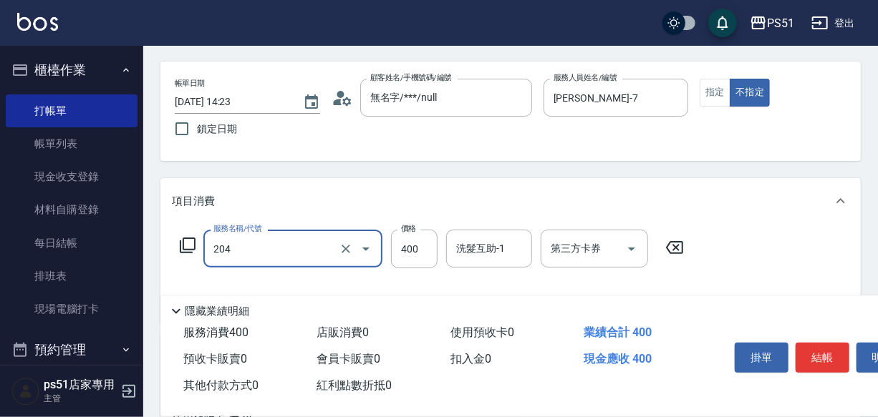
type input "B級洗+剪(204)"
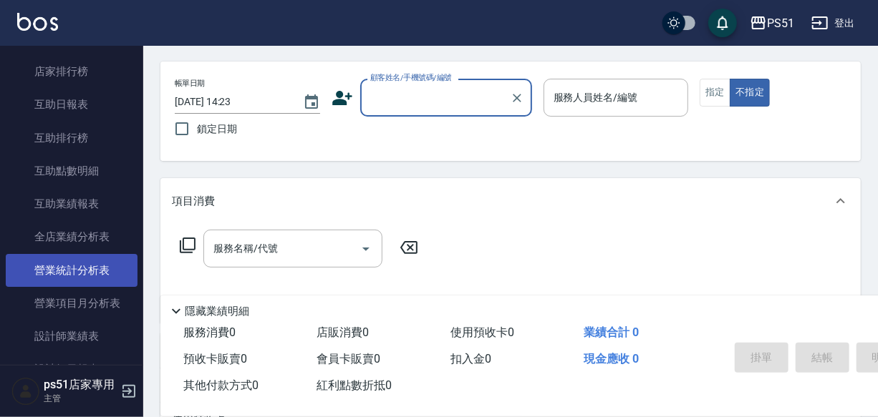
scroll to position [607, 0]
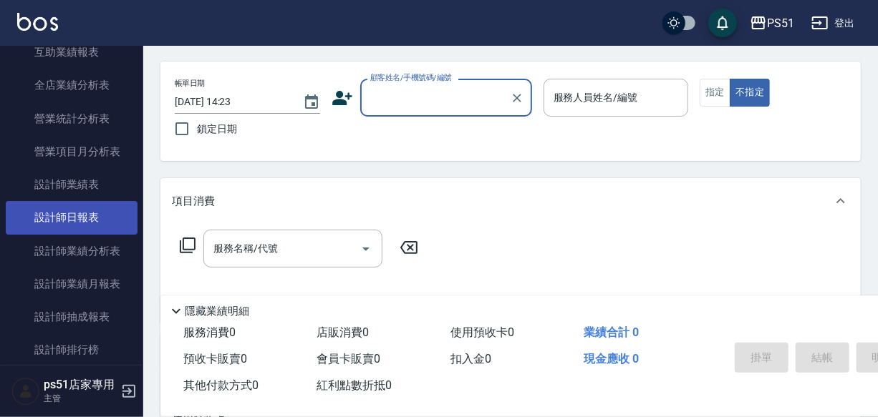
click at [97, 220] on link "設計師日報表" at bounding box center [72, 217] width 132 height 33
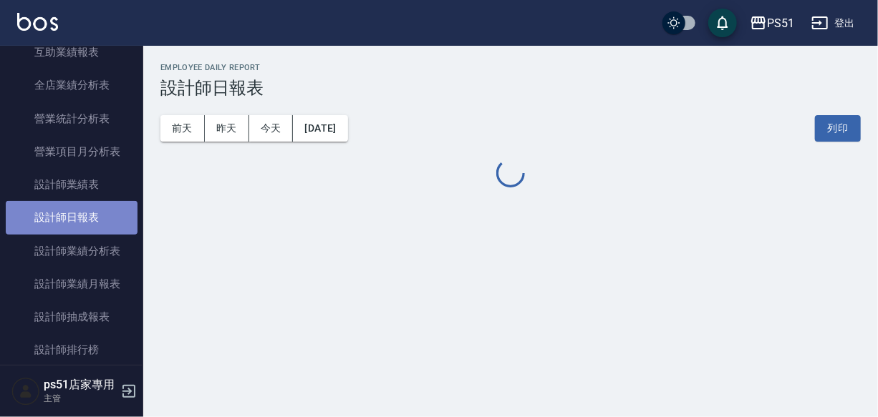
click at [97, 220] on link "設計師日報表" at bounding box center [72, 217] width 132 height 33
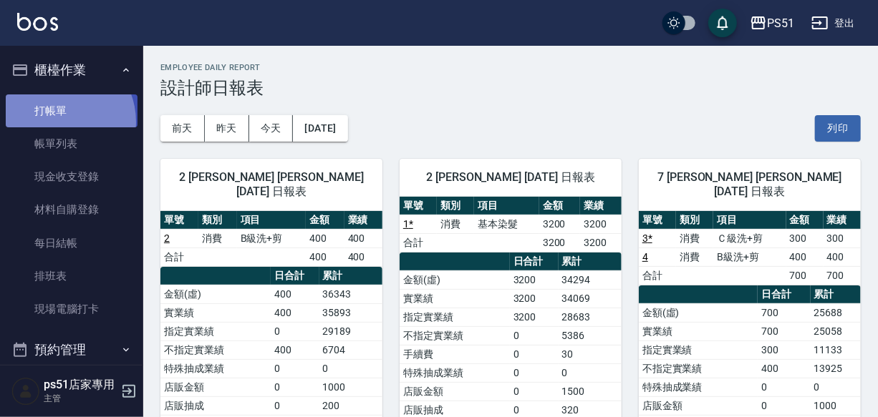
click at [57, 122] on link "打帳單" at bounding box center [72, 111] width 132 height 33
